Goal: Task Accomplishment & Management: Manage account settings

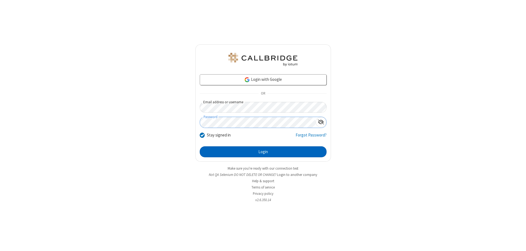
click at [263, 152] on button "Login" at bounding box center [263, 151] width 127 height 11
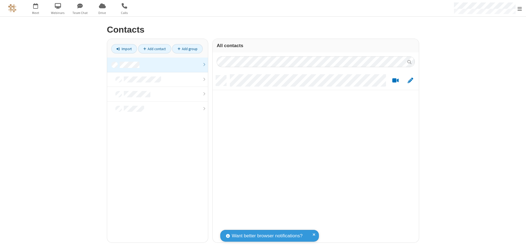
scroll to position [167, 202]
click at [158, 65] on link at bounding box center [157, 65] width 101 height 15
click at [155, 49] on link "Add contact" at bounding box center [154, 48] width 33 height 9
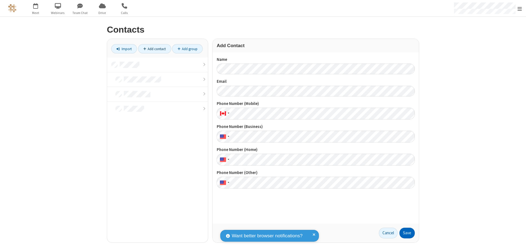
click at [407, 233] on button "Save" at bounding box center [407, 233] width 15 height 11
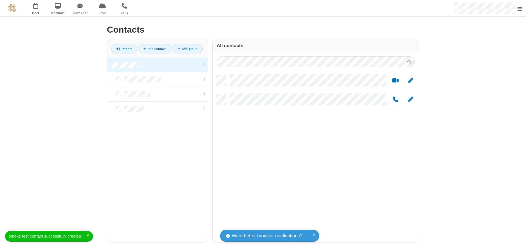
scroll to position [167, 202]
click at [155, 49] on link "Add contact" at bounding box center [154, 48] width 33 height 9
